Goal: Check status: Check status

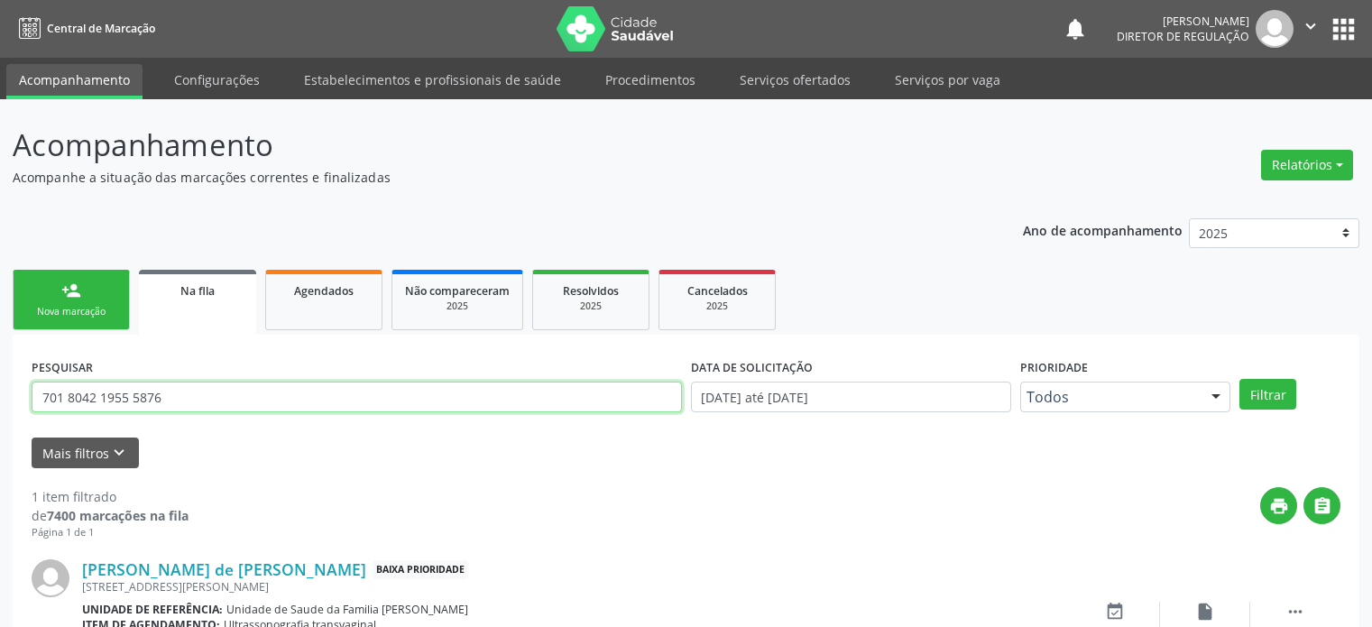
drag, startPoint x: 0, startPoint y: 0, endPoint x: 99, endPoint y: 295, distance: 311.3
click at [99, 382] on input "701 8042 1955 5876" at bounding box center [357, 397] width 650 height 31
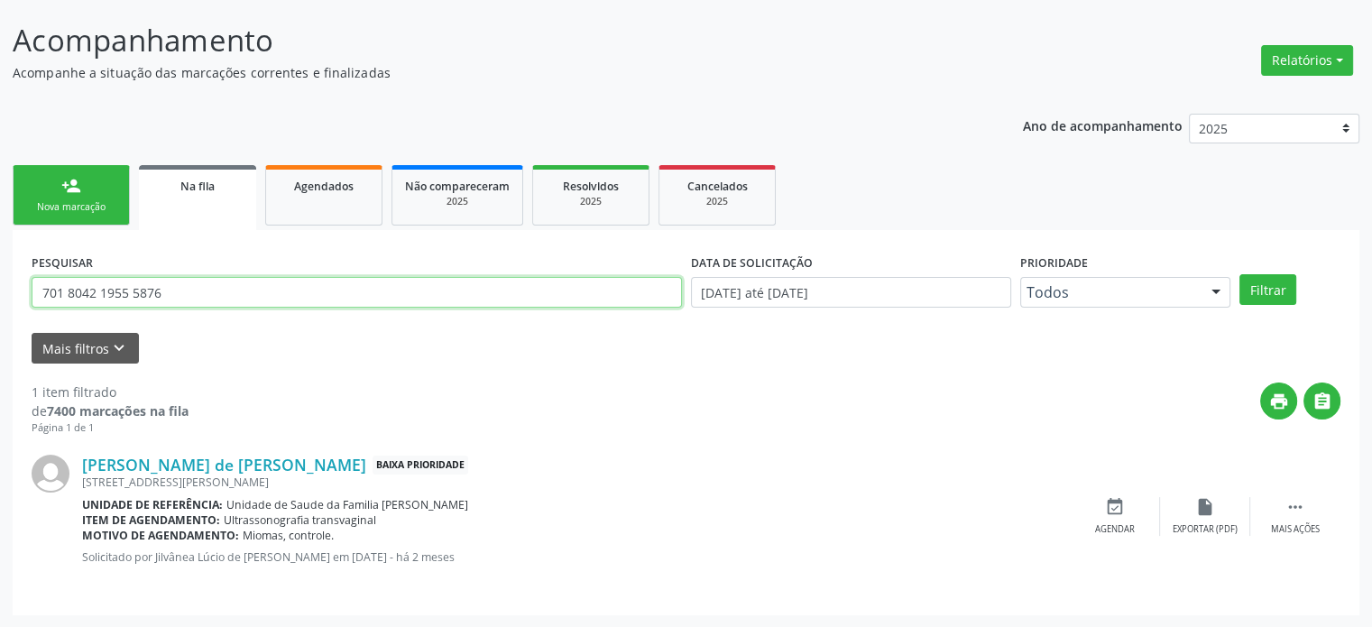
click at [99, 295] on input "701 8042 1955 5876" at bounding box center [357, 292] width 650 height 31
paste input "Orleide barbosa da cruz"
type input "Orleide barbosa da cruz"
click at [1240, 274] on button "Filtrar" at bounding box center [1268, 289] width 57 height 31
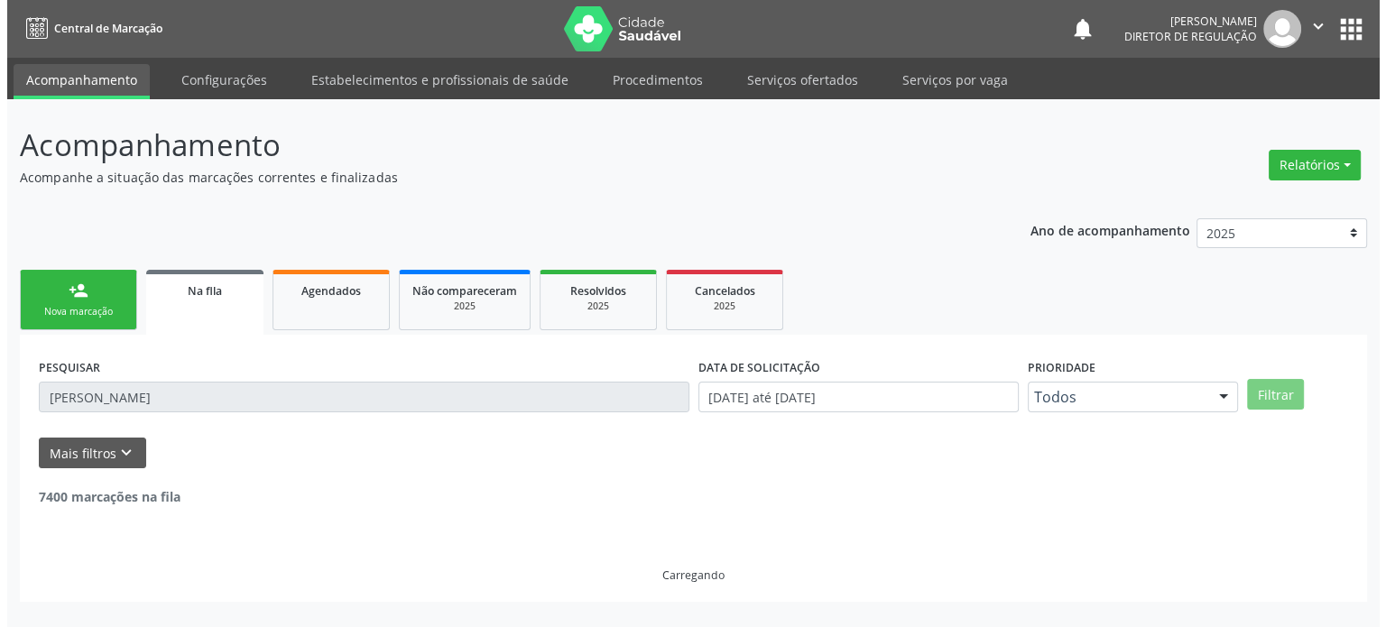
scroll to position [0, 0]
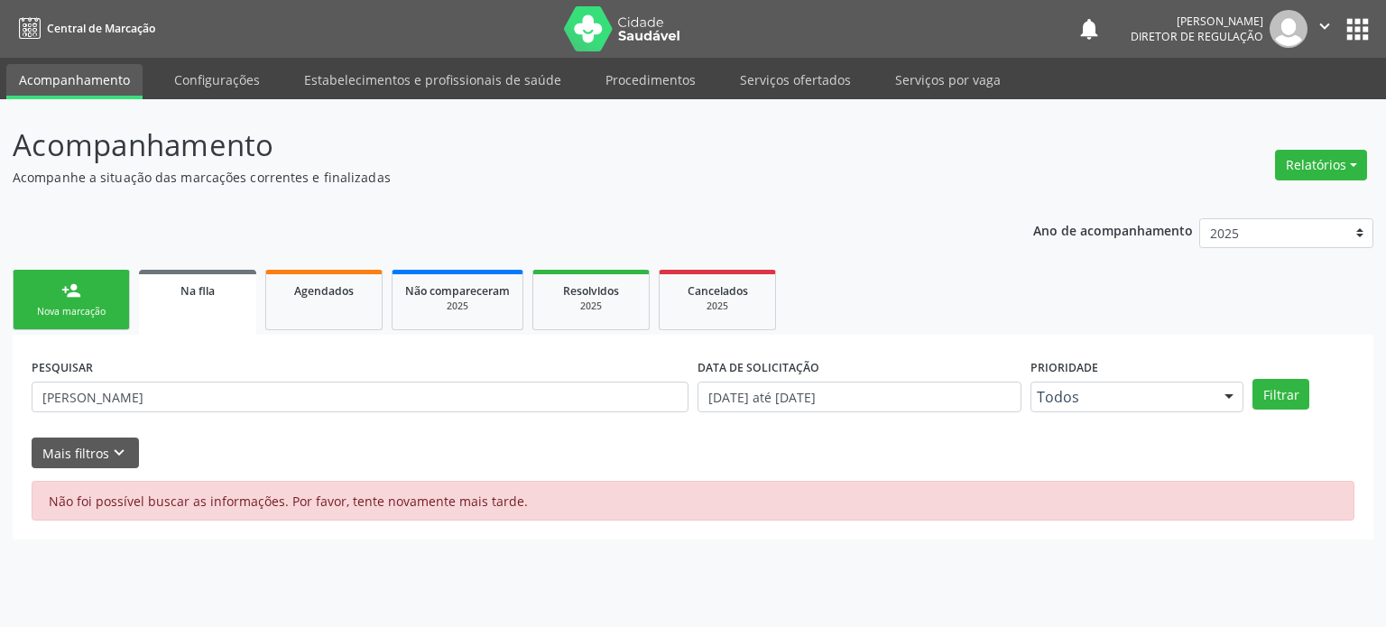
click at [1355, 36] on button "apps" at bounding box center [1358, 30] width 32 height 32
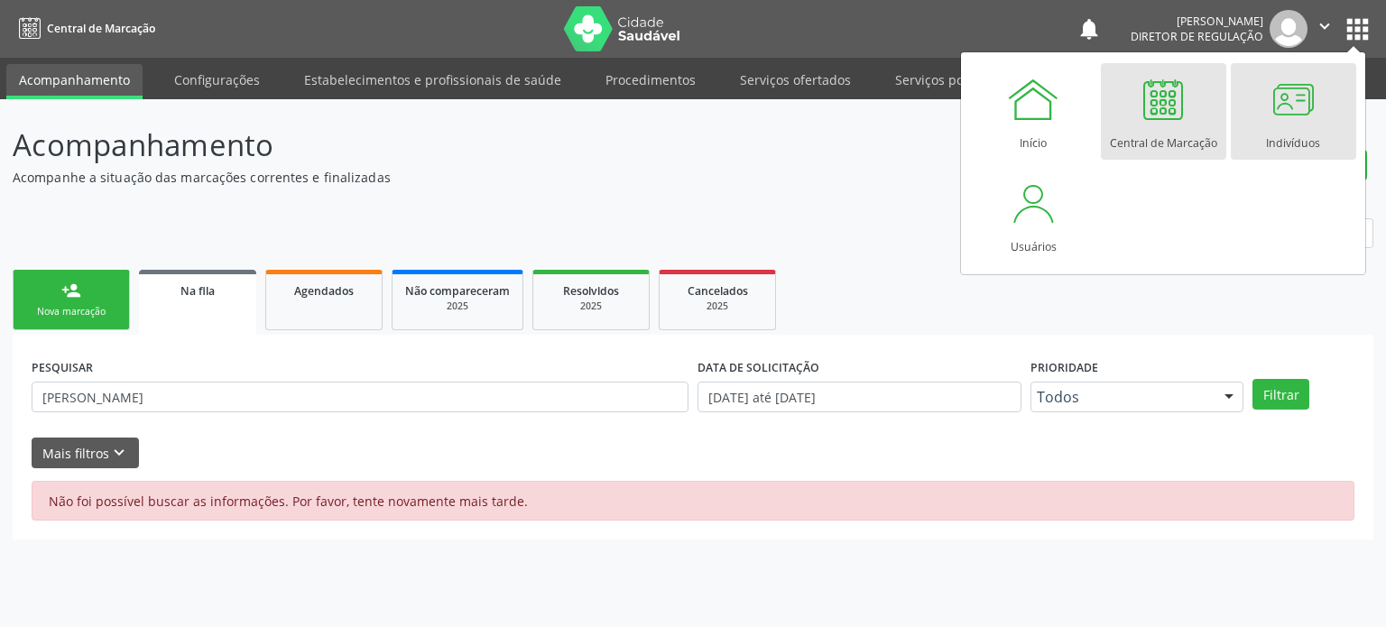
click at [1281, 104] on div at bounding box center [1293, 99] width 54 height 54
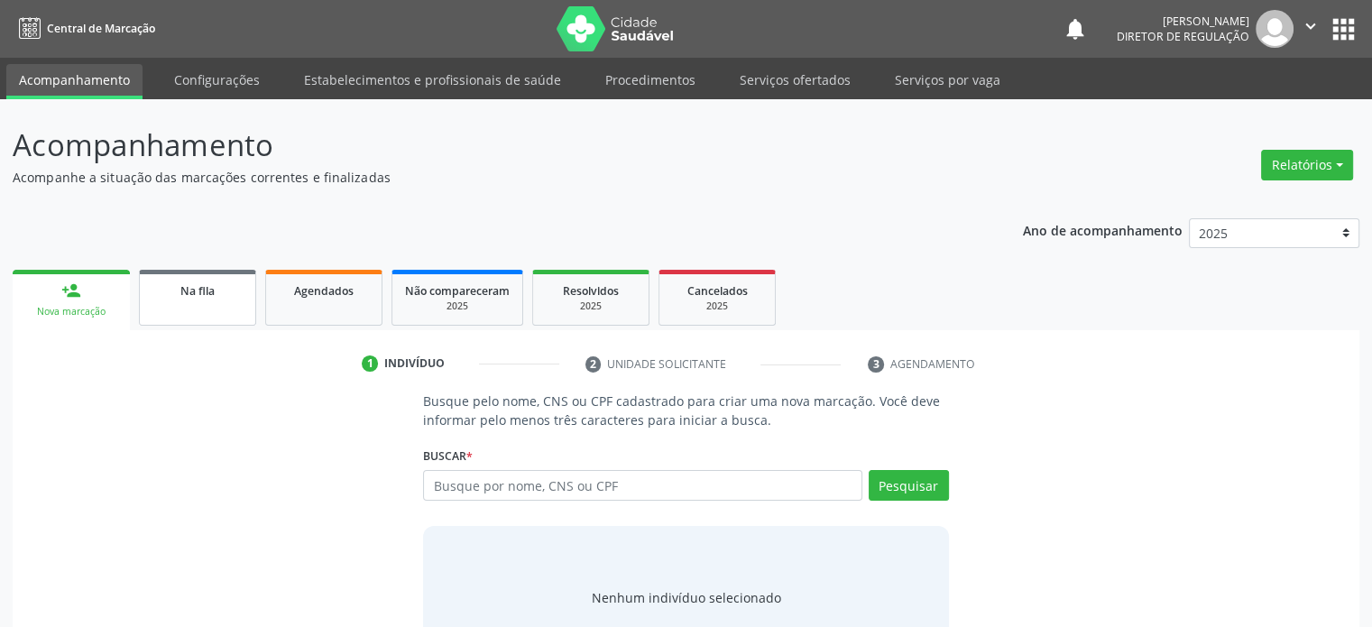
click at [229, 297] on div "Na fila" at bounding box center [197, 290] width 90 height 19
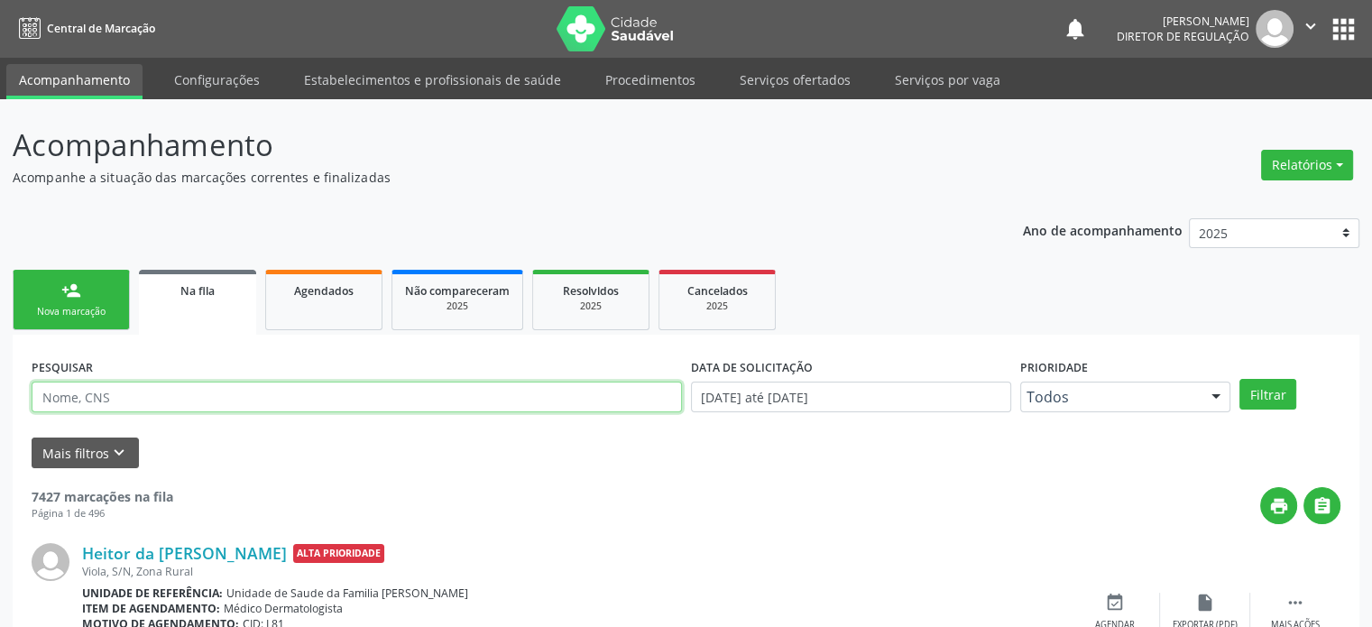
click at [137, 403] on input "text" at bounding box center [357, 397] width 650 height 31
click at [166, 403] on input "text" at bounding box center [357, 397] width 650 height 31
click at [1240, 379] on button "Filtrar" at bounding box center [1268, 394] width 57 height 31
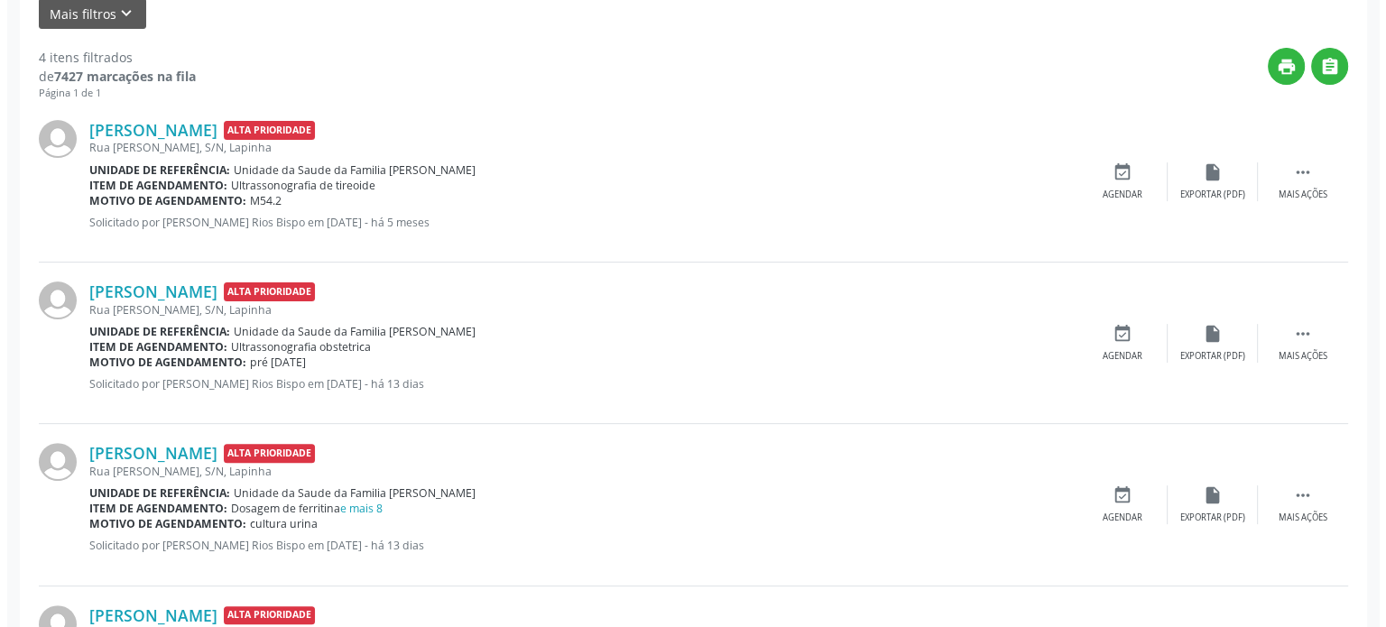
scroll to position [451, 0]
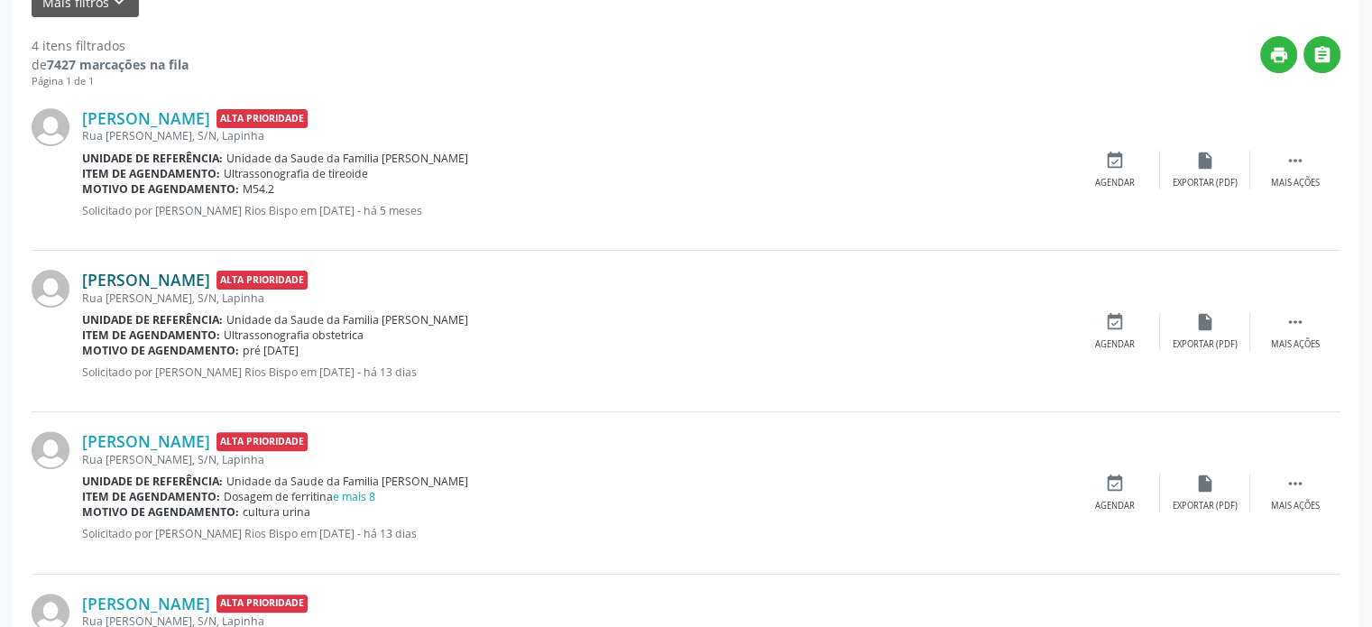
click at [162, 277] on link "[PERSON_NAME]" at bounding box center [146, 280] width 128 height 20
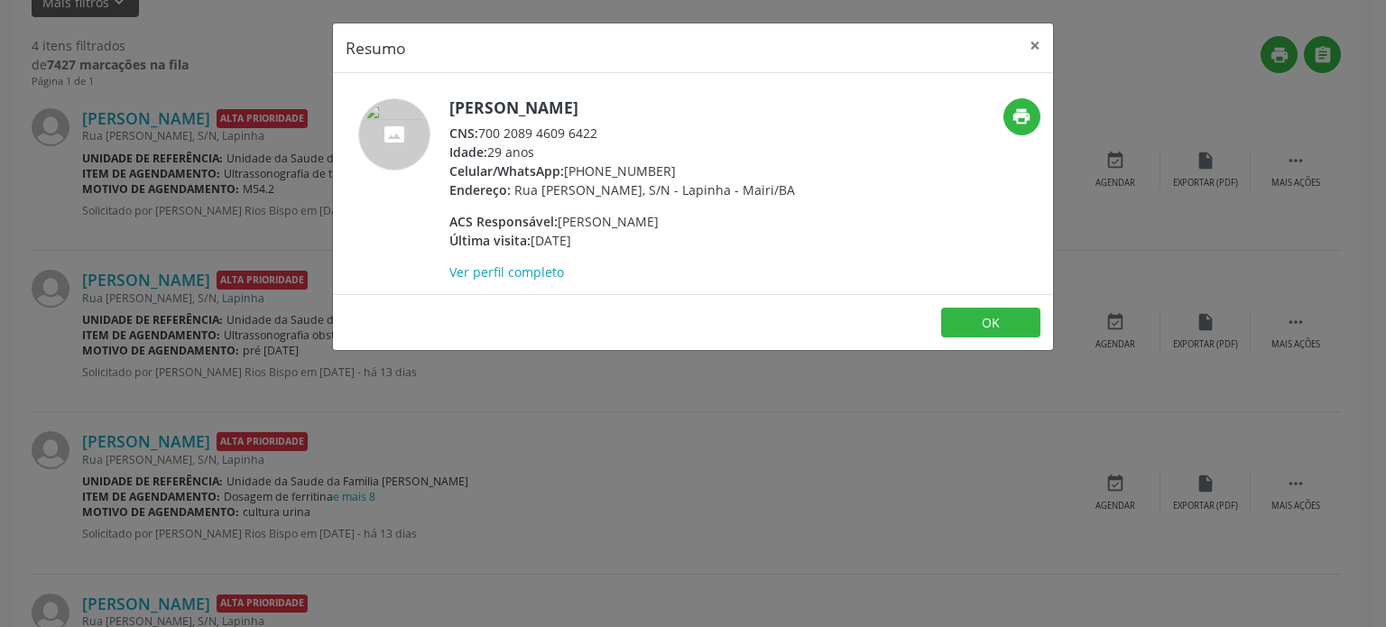
drag, startPoint x: 481, startPoint y: 131, endPoint x: 623, endPoint y: 131, distance: 141.6
click at [623, 131] on div "CNS: 700 2089 4609 6422" at bounding box center [622, 133] width 346 height 19
copy div "700 2089 4609 6422"
click at [53, 209] on div "Resumo × [PERSON_NAME] CNS: 700 2089 4609 6422 Idade: 29 anos Celular/WhatsApp:…" at bounding box center [693, 313] width 1386 height 627
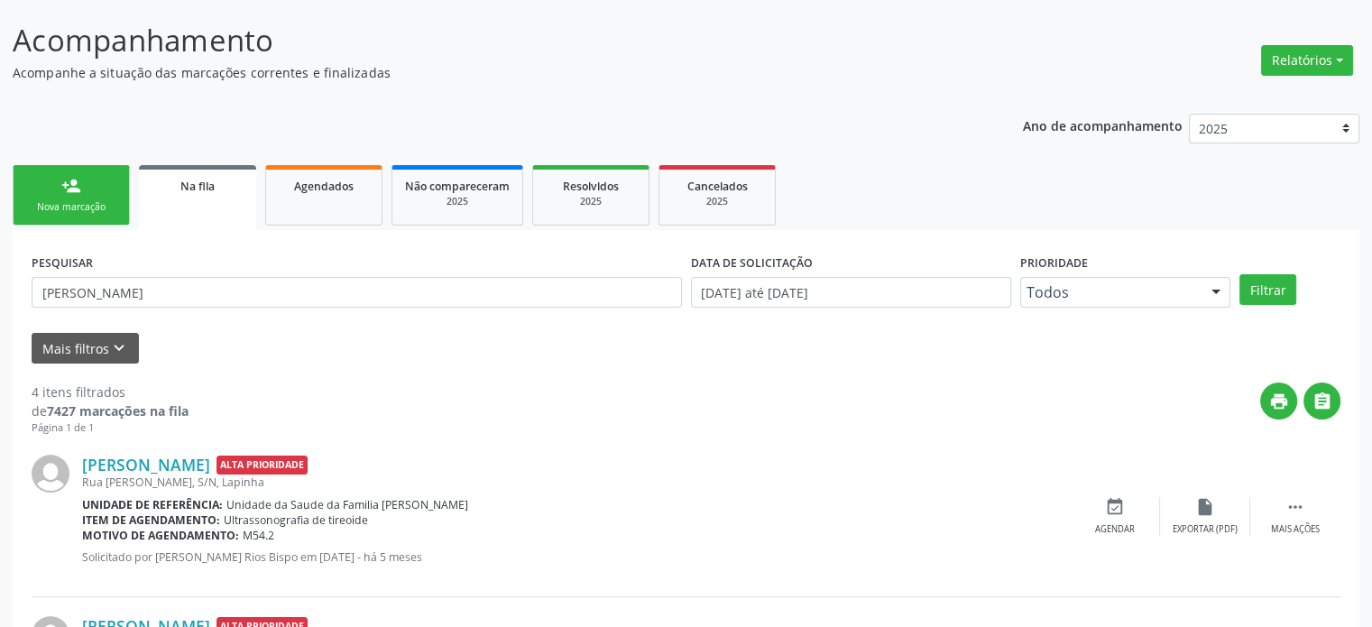
scroll to position [90, 0]
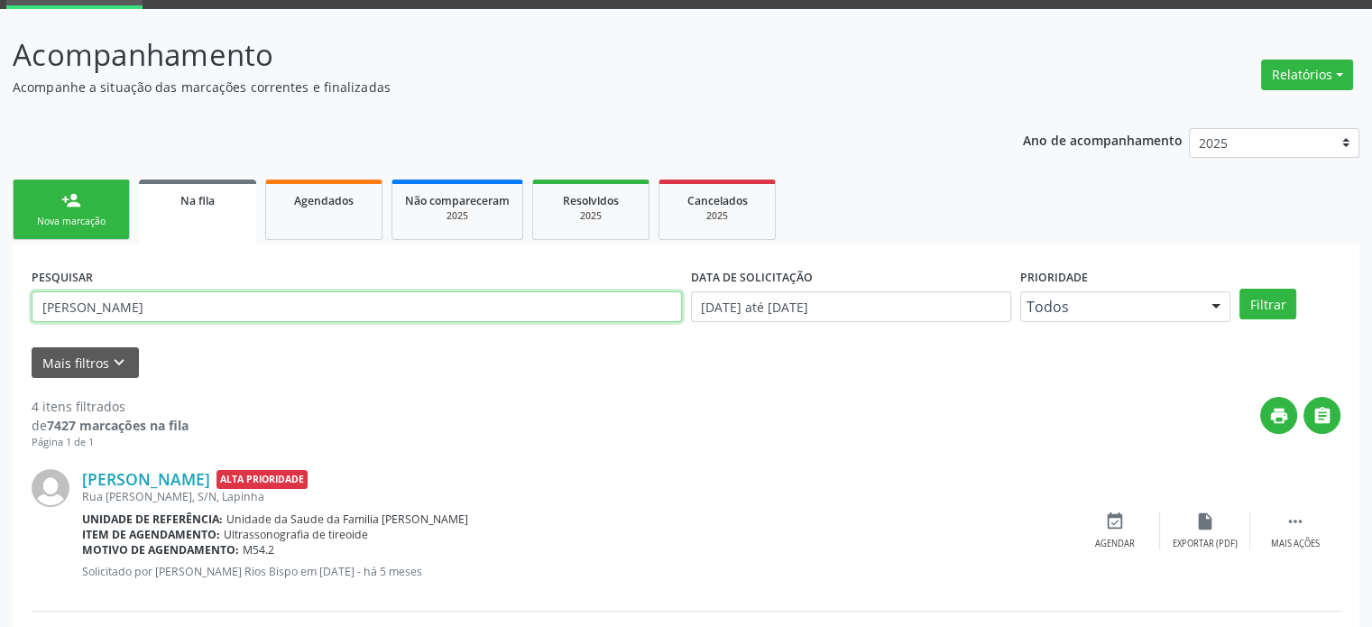
click at [137, 309] on input "[PERSON_NAME]" at bounding box center [357, 306] width 650 height 31
paste input "700 2089 4609 6422"
type input "700 2089 4609 6422"
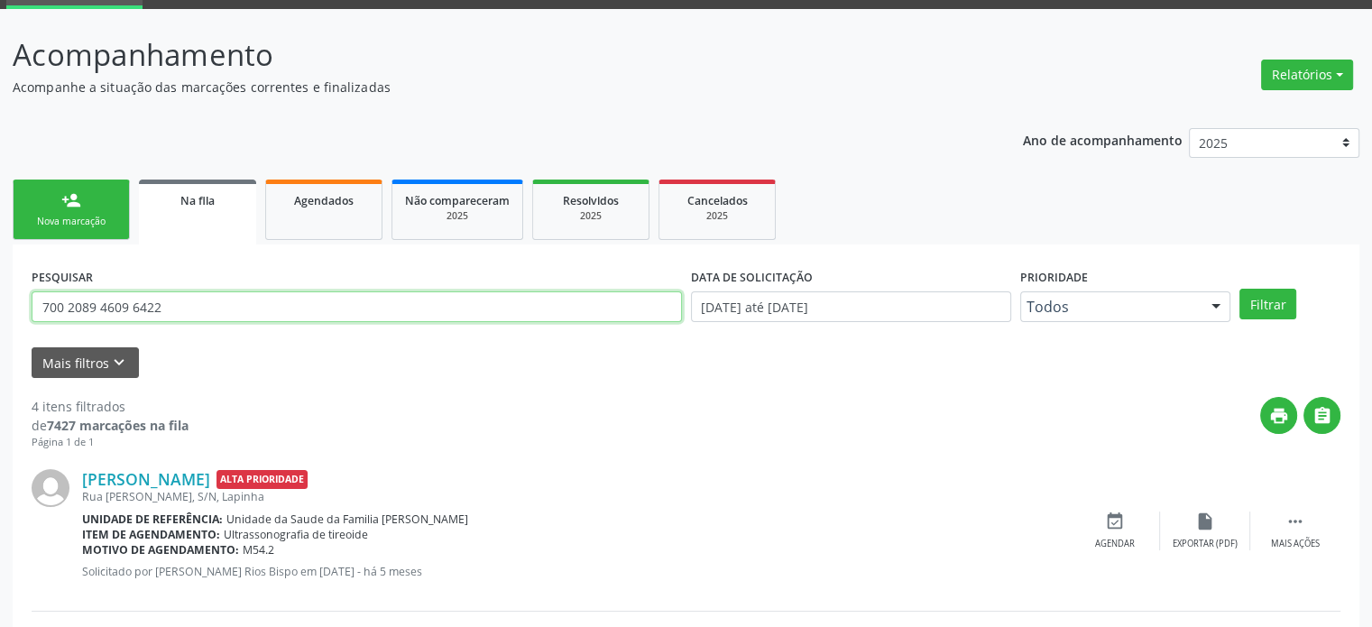
click at [1240, 289] on button "Filtrar" at bounding box center [1268, 304] width 57 height 31
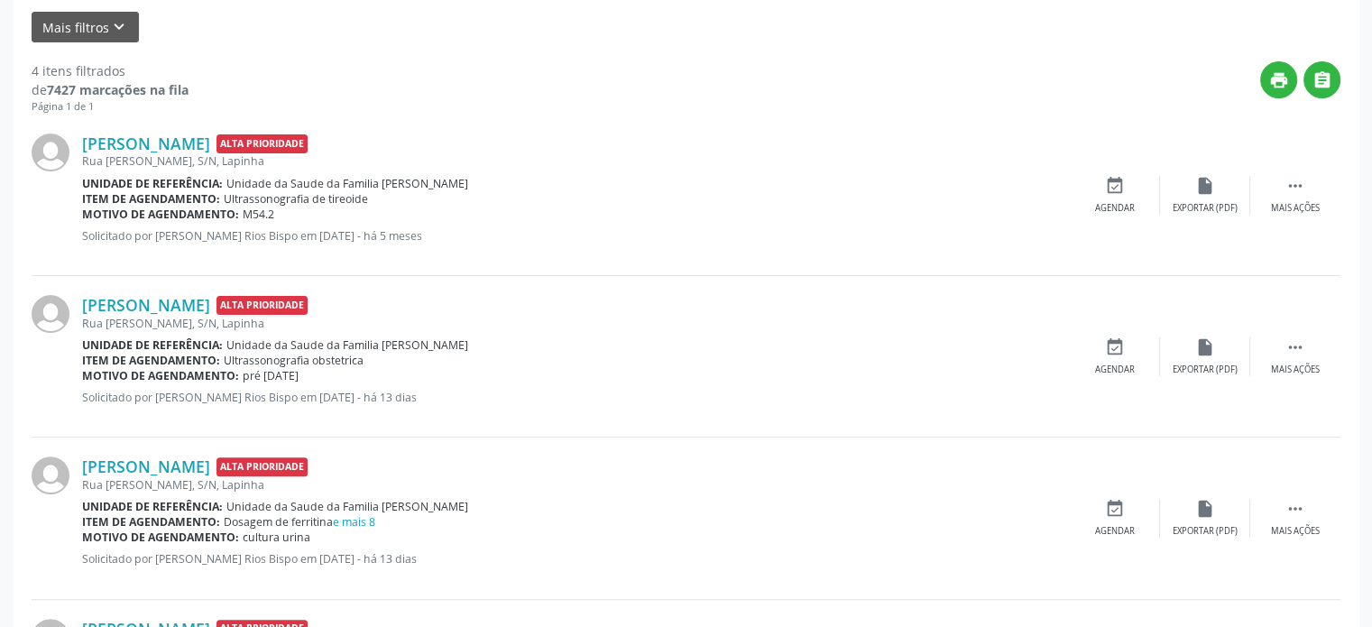
scroll to position [588, 0]
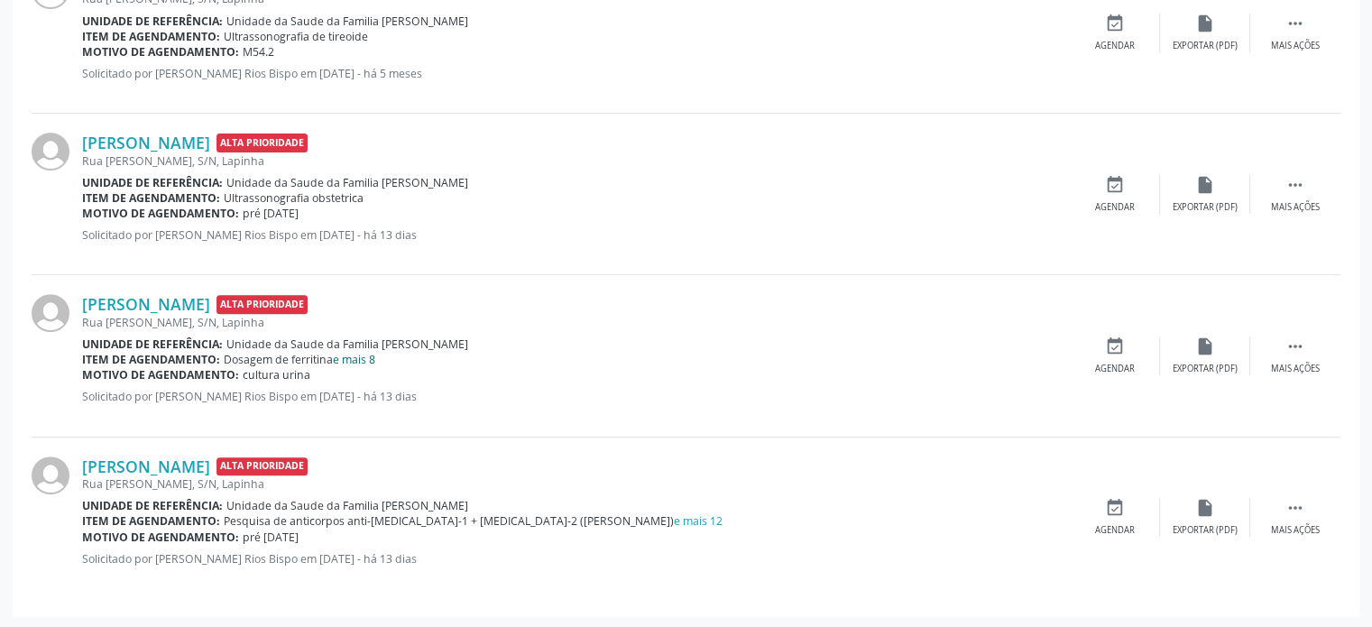
click at [357, 356] on link "e mais 8" at bounding box center [354, 359] width 42 height 15
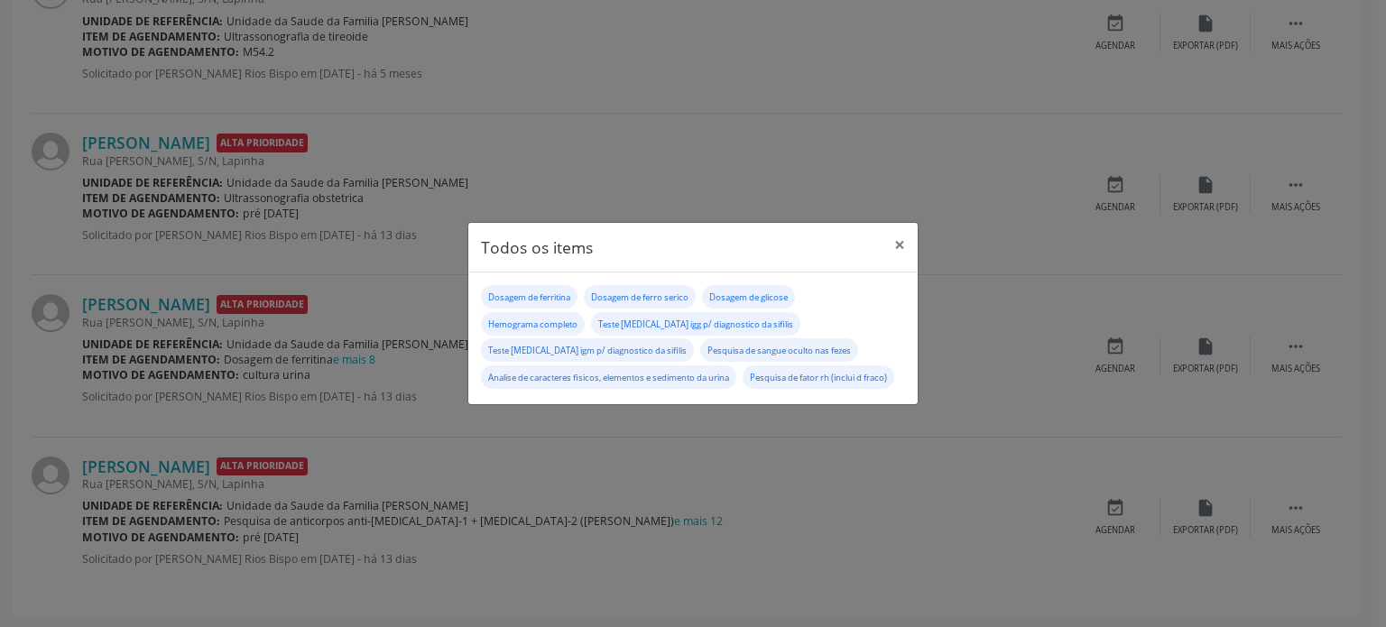
click at [386, 357] on div "Todos os items × Dosagem de ferritina Dosagem de ferro serico Dosagem de glicos…" at bounding box center [693, 313] width 1386 height 627
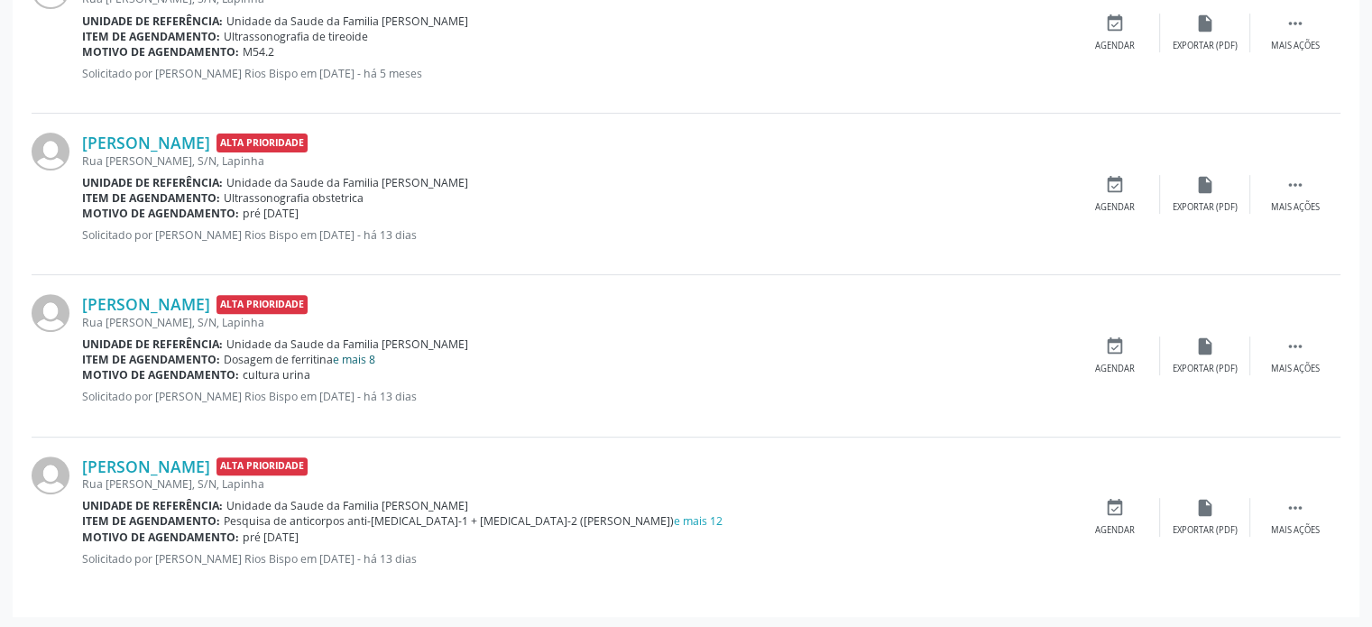
click at [357, 356] on link "e mais 8" at bounding box center [354, 359] width 42 height 15
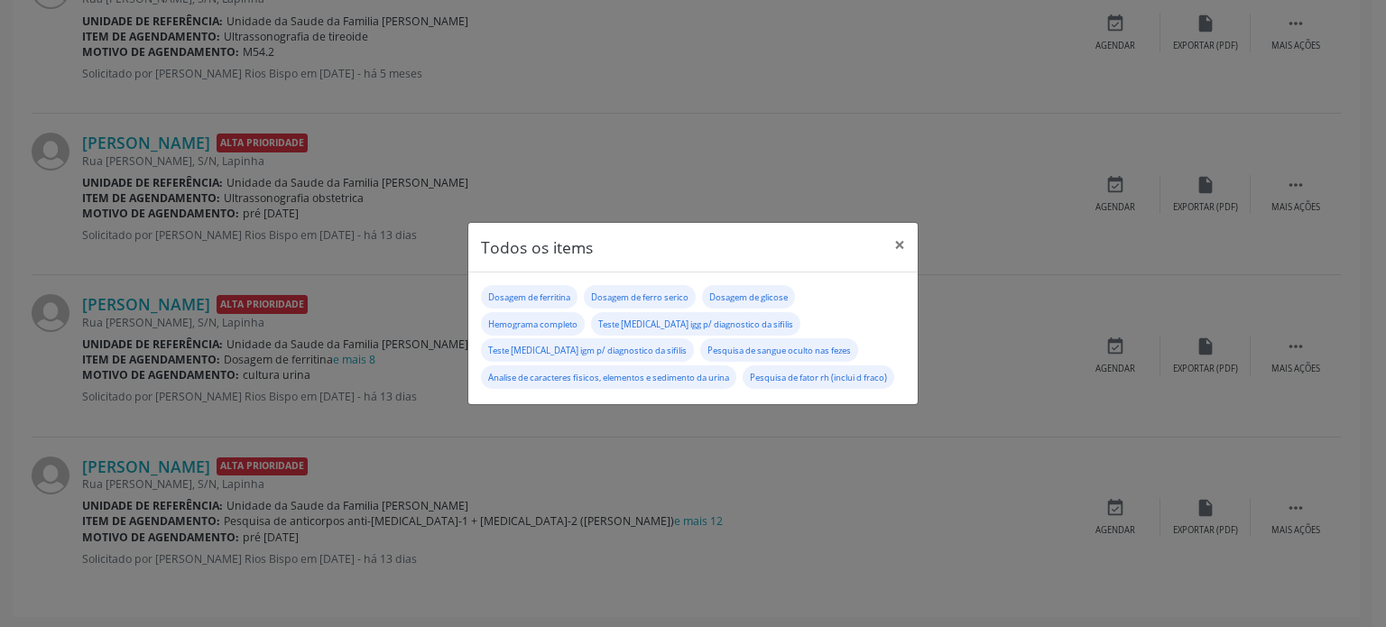
click at [406, 385] on div "Todos os items × Dosagem de ferritina Dosagem de ferro serico Dosagem de glicos…" at bounding box center [693, 313] width 1386 height 627
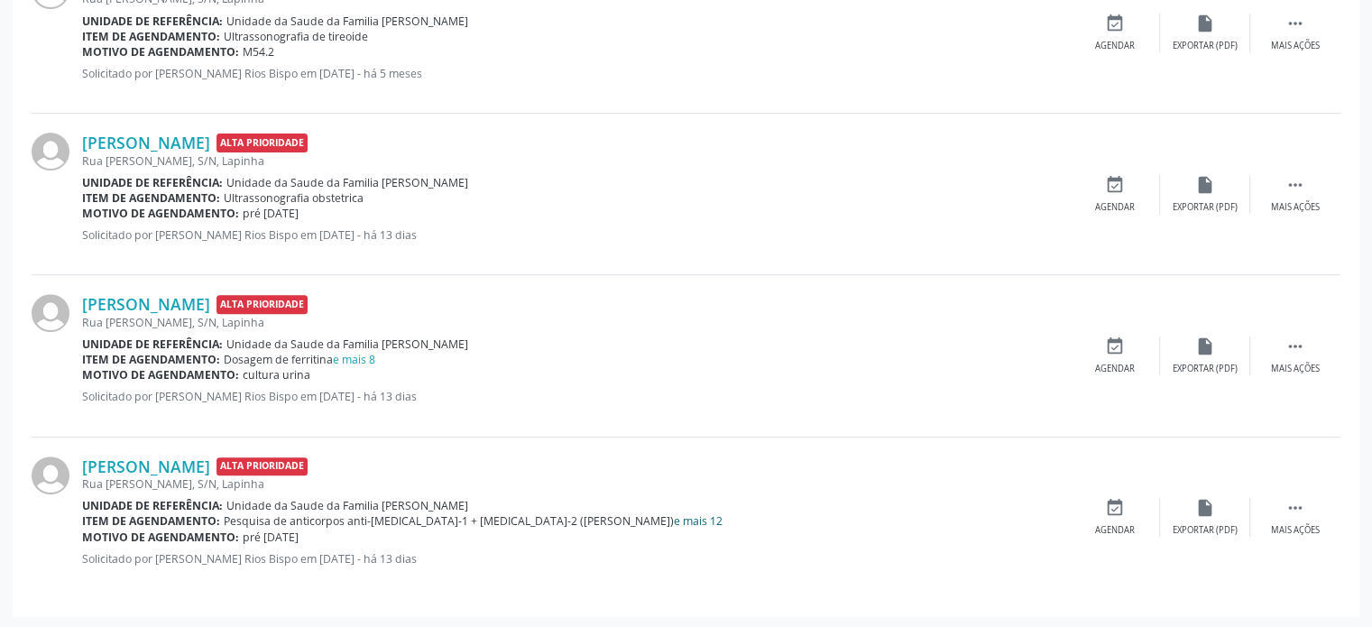
click at [674, 522] on link "e mais 12" at bounding box center [698, 520] width 49 height 15
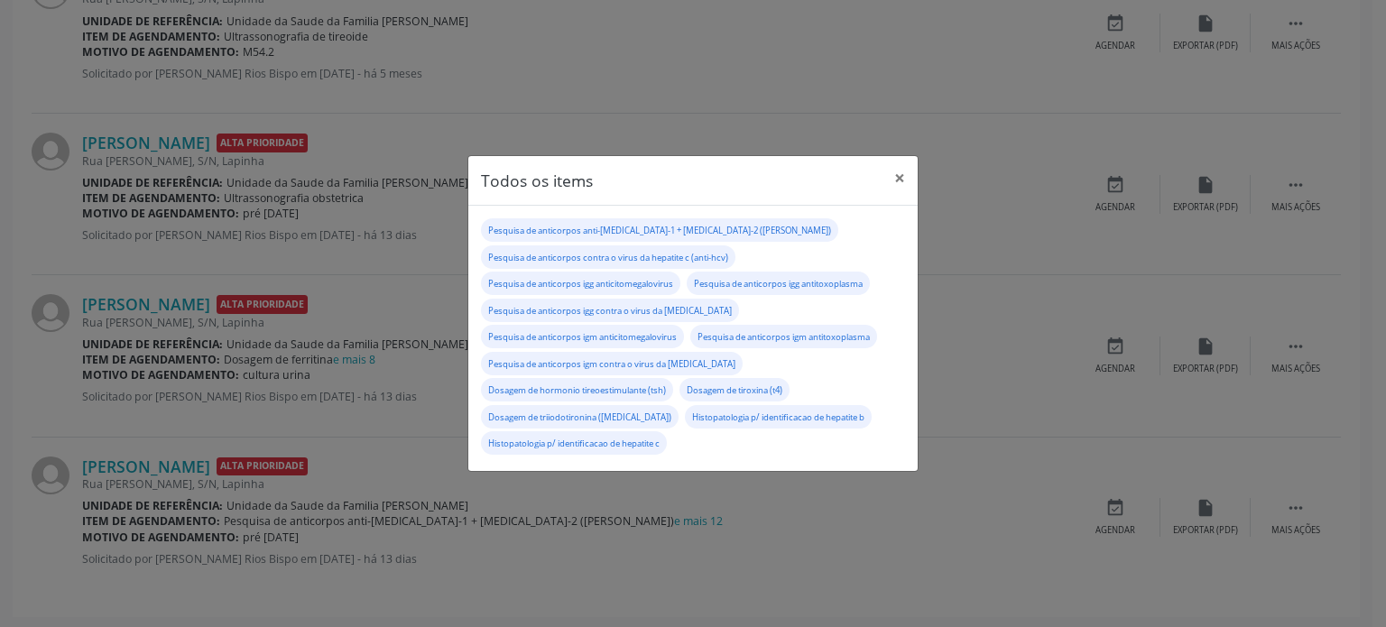
click at [377, 392] on div "Todos os items × Pesquisa de anticorpos anti-[MEDICAL_DATA]-1 + [MEDICAL_DATA]-…" at bounding box center [693, 313] width 1386 height 627
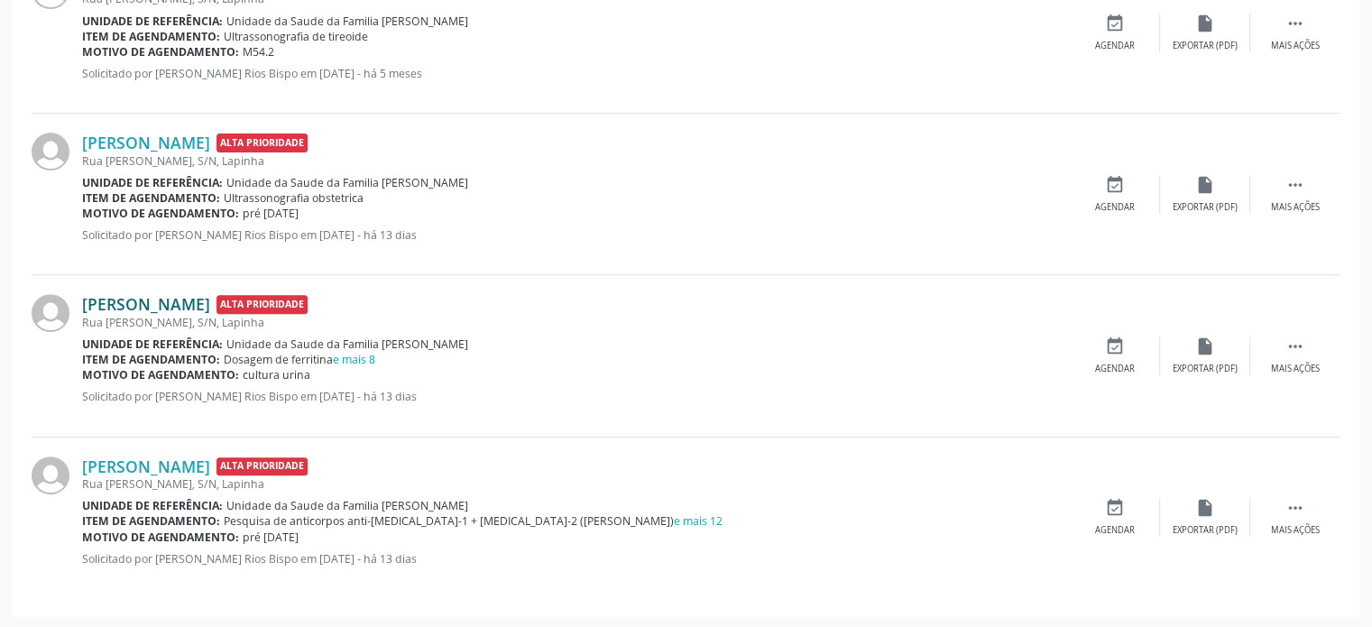
click at [169, 301] on link "[PERSON_NAME]" at bounding box center [146, 304] width 128 height 20
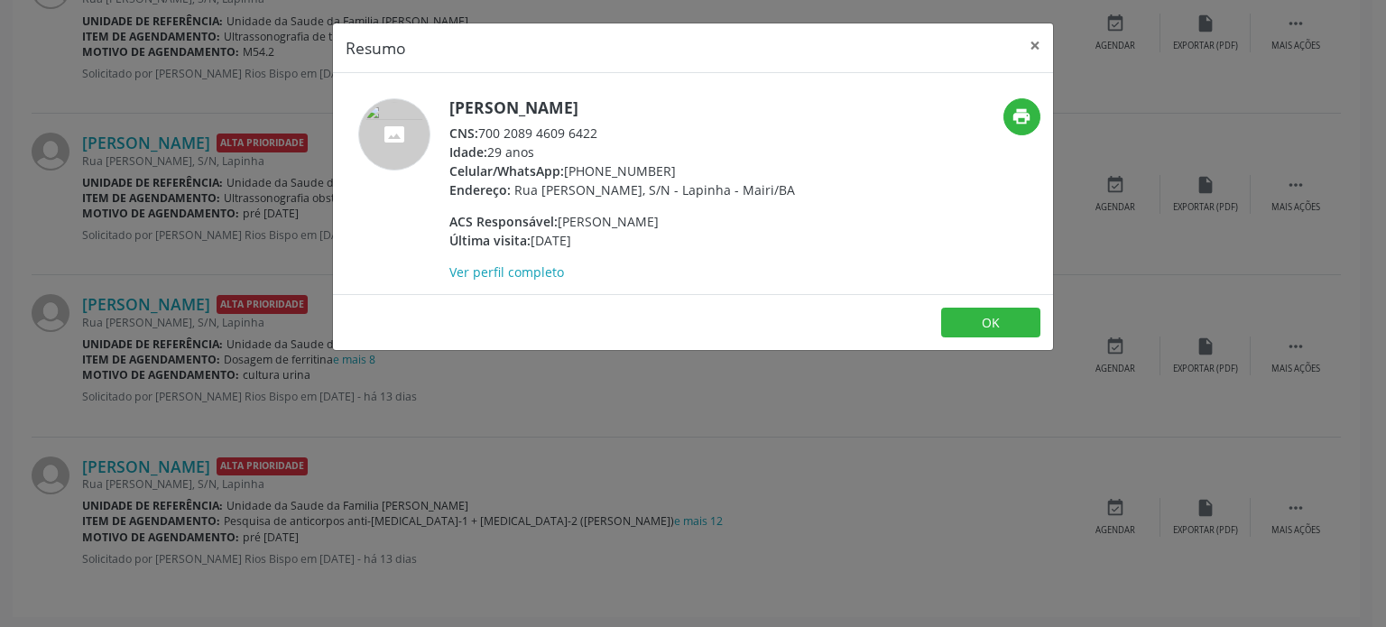
drag, startPoint x: 559, startPoint y: 223, endPoint x: 639, endPoint y: 222, distance: 79.4
click at [639, 222] on div "ACS Responsável: [PERSON_NAME]" at bounding box center [622, 221] width 346 height 19
click at [227, 447] on div "Resumo × [PERSON_NAME] CNS: 700 2089 4609 6422 Idade: 29 anos Celular/WhatsApp:…" at bounding box center [693, 313] width 1386 height 627
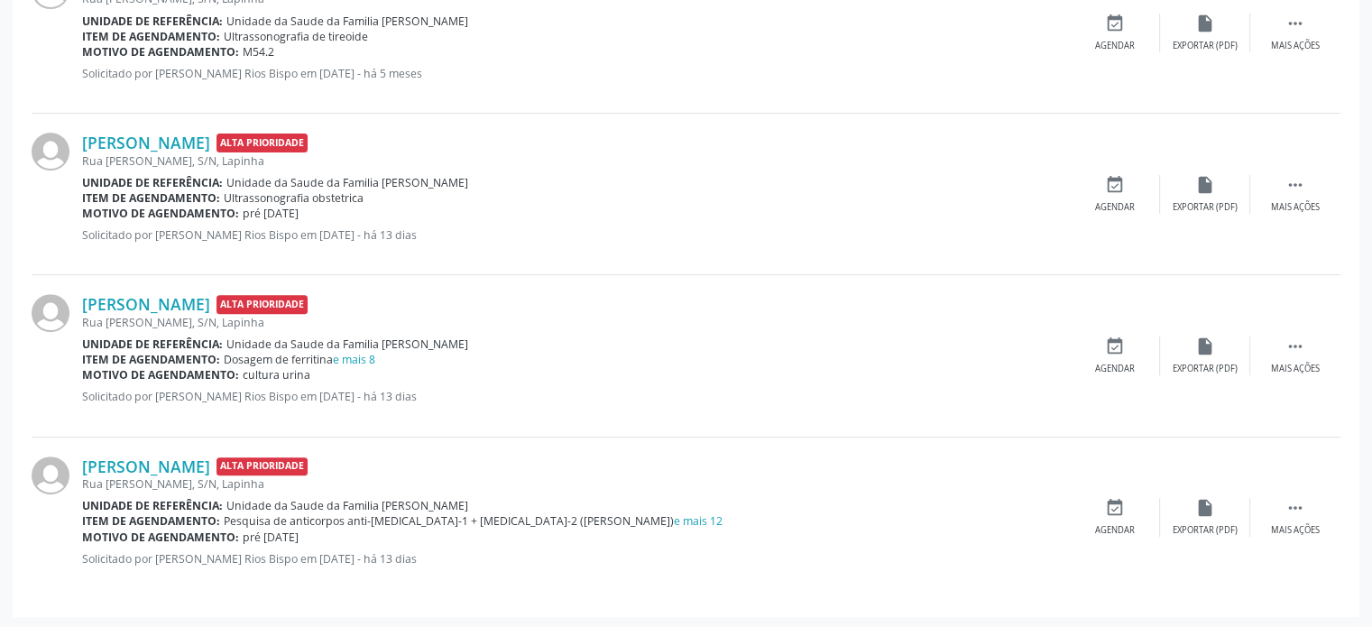
drag, startPoint x: 285, startPoint y: 234, endPoint x: 444, endPoint y: 240, distance: 158.9
click at [444, 240] on p "Solicitado por [PERSON_NAME] Rios Bispo em [DATE] - há 13 dias" at bounding box center [576, 234] width 988 height 15
copy p "em [DATE] - há 13 dias"
